Goal: Information Seeking & Learning: Learn about a topic

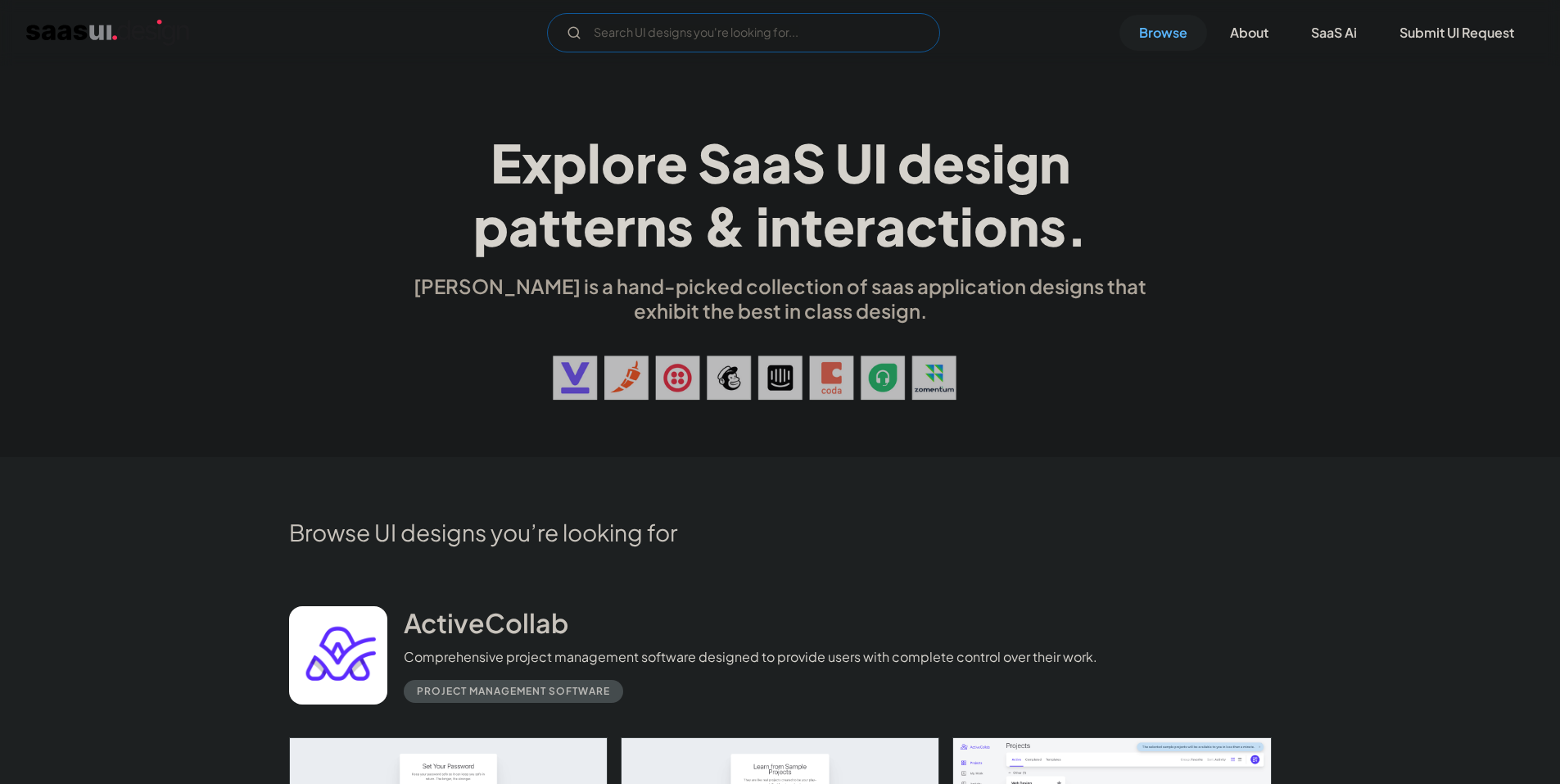
click at [711, 33] on input "Email Form" at bounding box center [744, 33] width 393 height 39
type input "com"
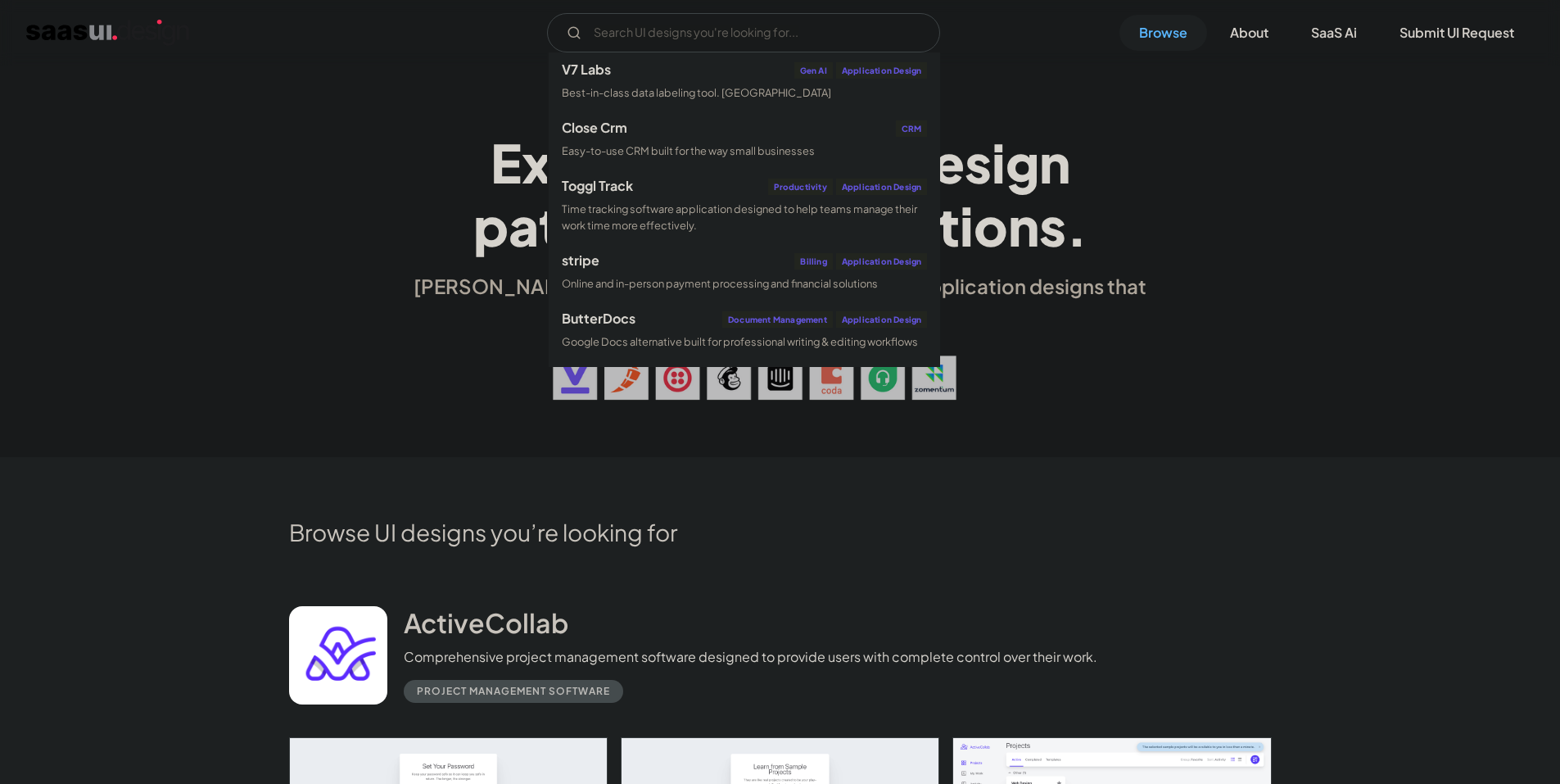
click at [1159, 432] on div "E x p l o r e S a a S U I d e s i g n p a t t e r n s & i n t e r a c t i o n s…" at bounding box center [780, 261] width 1560 height 392
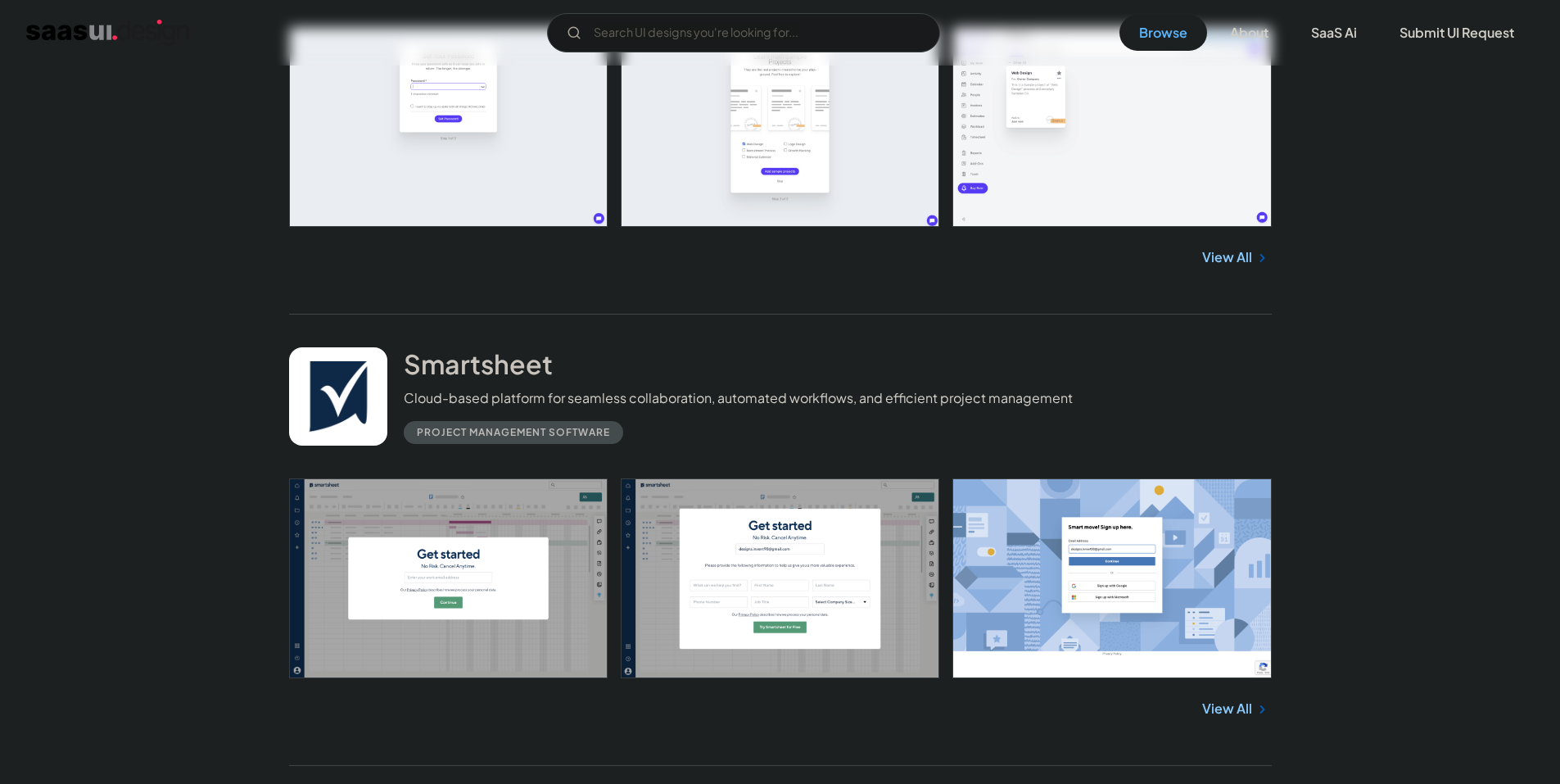
scroll to position [711, 0]
click at [474, 583] on link at bounding box center [780, 577] width 983 height 200
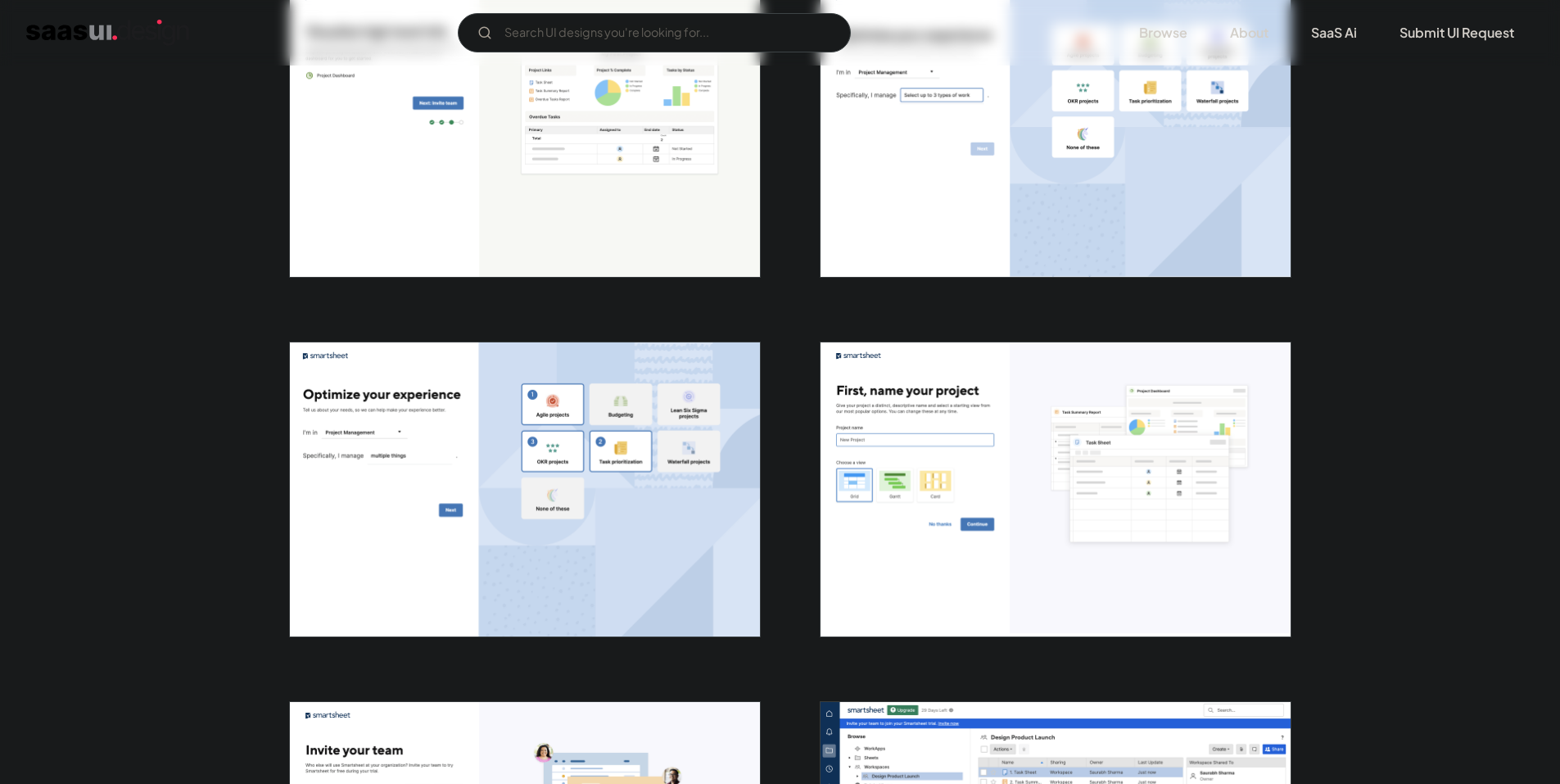
scroll to position [1477, 0]
click at [516, 510] on img "open lightbox" at bounding box center [524, 490] width 470 height 294
